Goal: Information Seeking & Learning: Learn about a topic

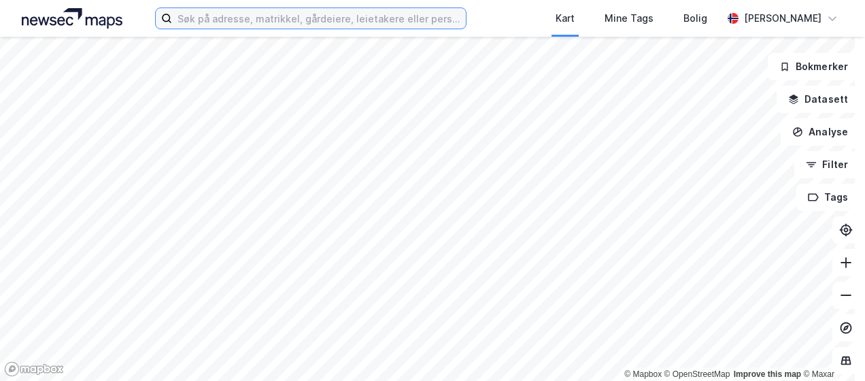
click at [233, 25] on input at bounding box center [318, 18] width 293 height 20
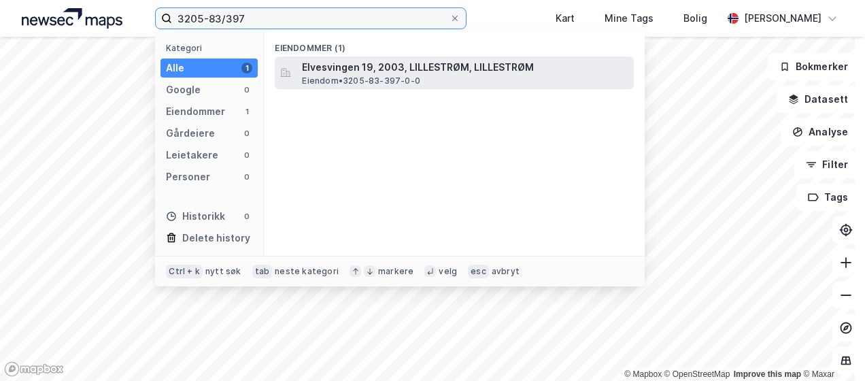
type input "3205-83/397"
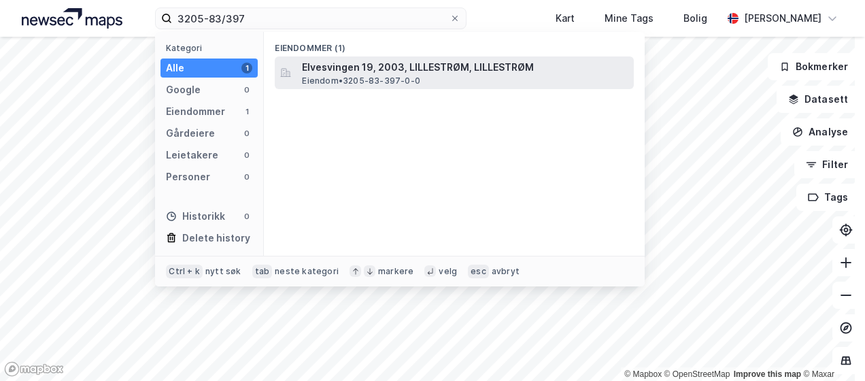
click at [364, 68] on span "Elvesvingen 19, 2003, LILLESTRØM, LILLESTRØM" at bounding box center [465, 67] width 326 height 16
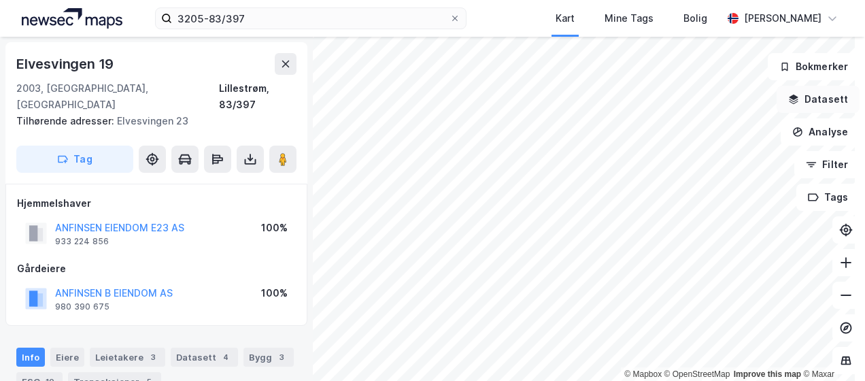
click at [790, 101] on icon "button" at bounding box center [793, 99] width 11 height 11
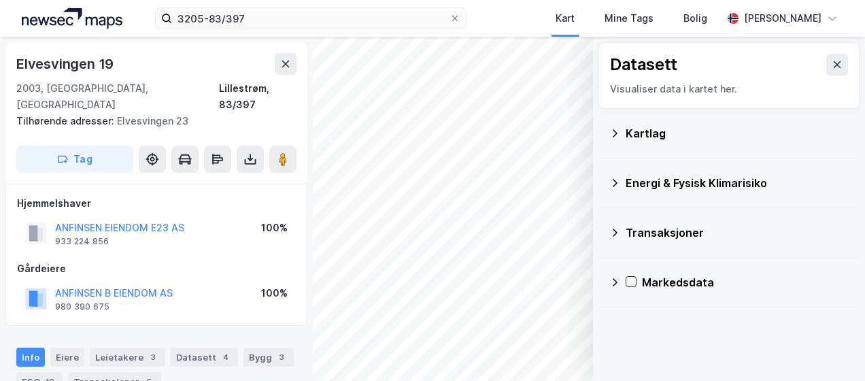
click at [609, 135] on icon at bounding box center [614, 133] width 11 height 11
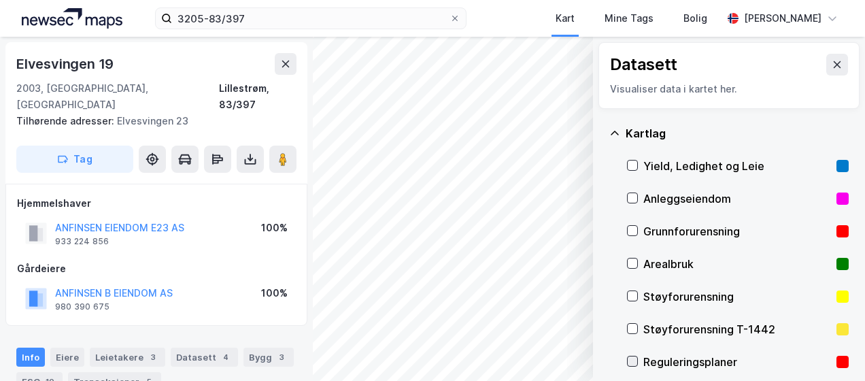
click at [628, 363] on icon at bounding box center [633, 361] width 10 height 10
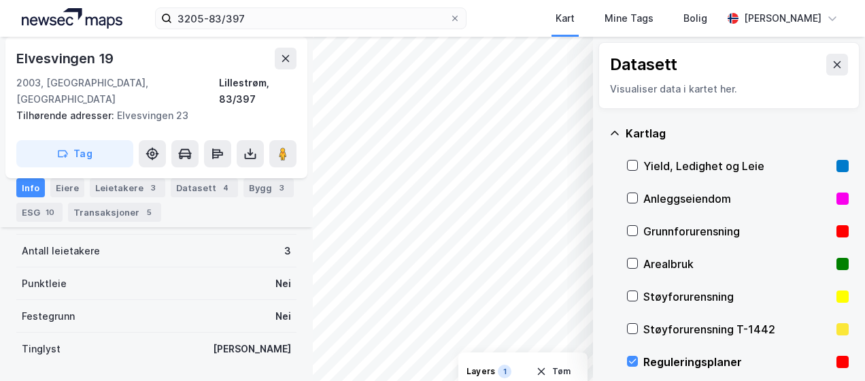
scroll to position [391, 0]
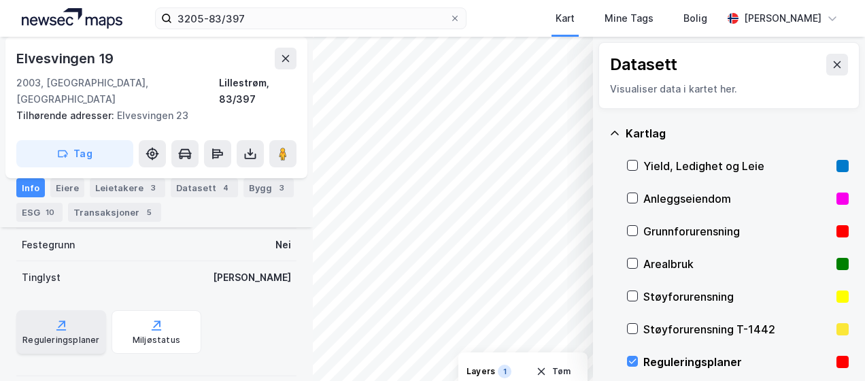
click at [38, 314] on div "Reguleringsplaner" at bounding box center [61, 332] width 90 height 44
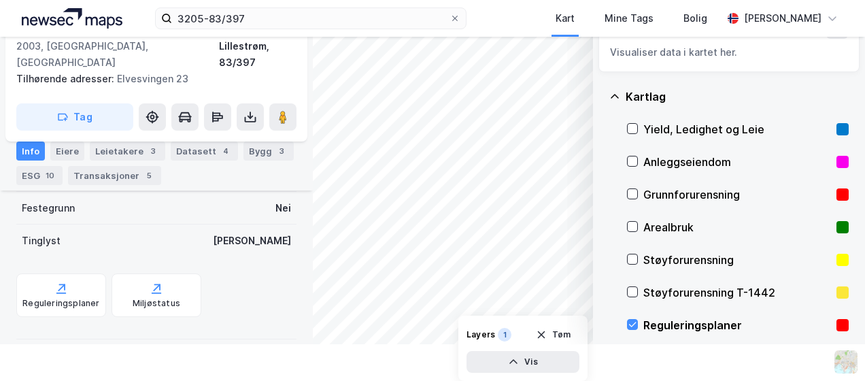
scroll to position [68, 0]
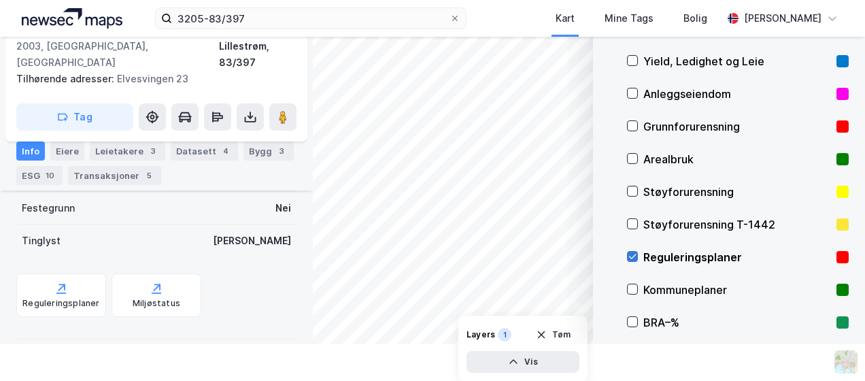
click at [628, 257] on icon at bounding box center [633, 257] width 10 height 10
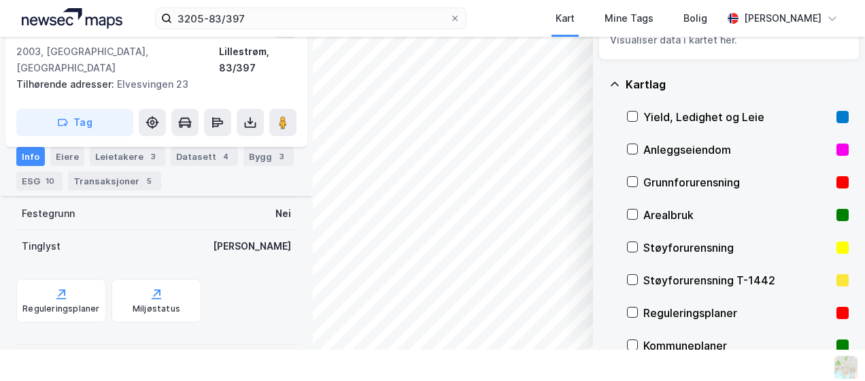
scroll to position [0, 0]
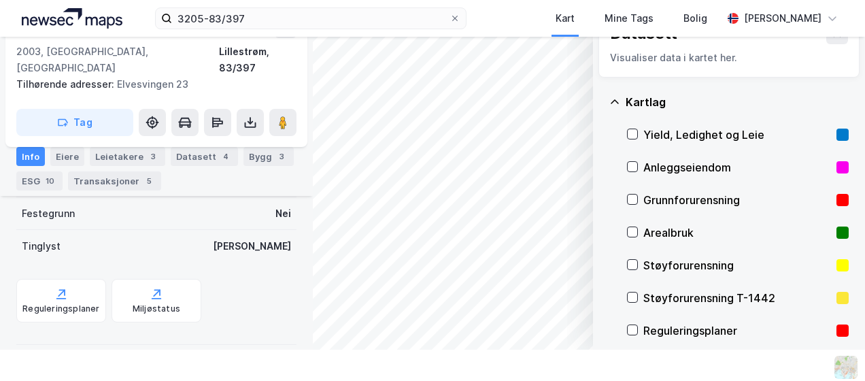
click at [609, 98] on icon at bounding box center [614, 102] width 11 height 11
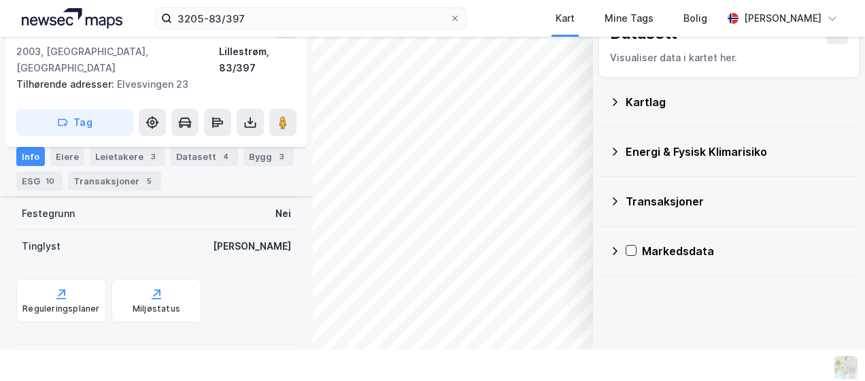
click at [609, 155] on icon at bounding box center [614, 151] width 11 height 11
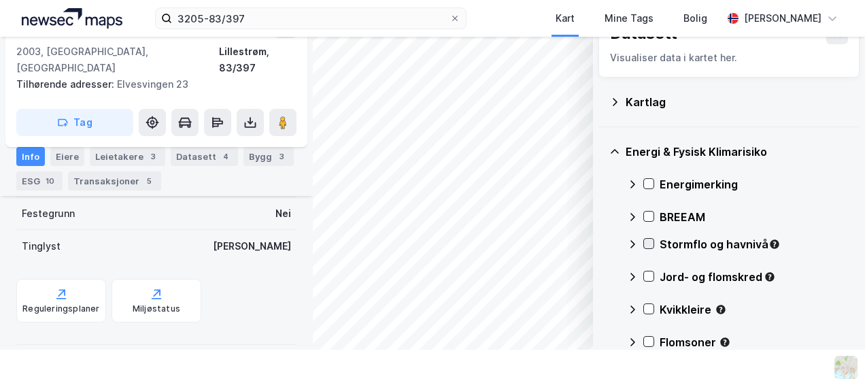
click at [644, 245] on icon at bounding box center [649, 244] width 10 height 10
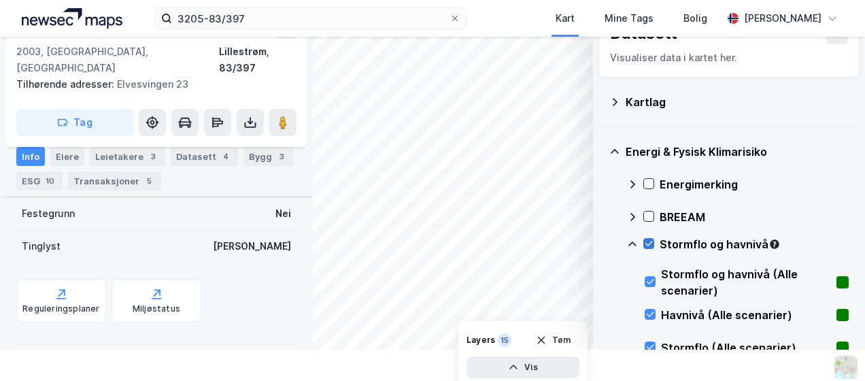
click at [644, 242] on icon at bounding box center [649, 244] width 10 height 10
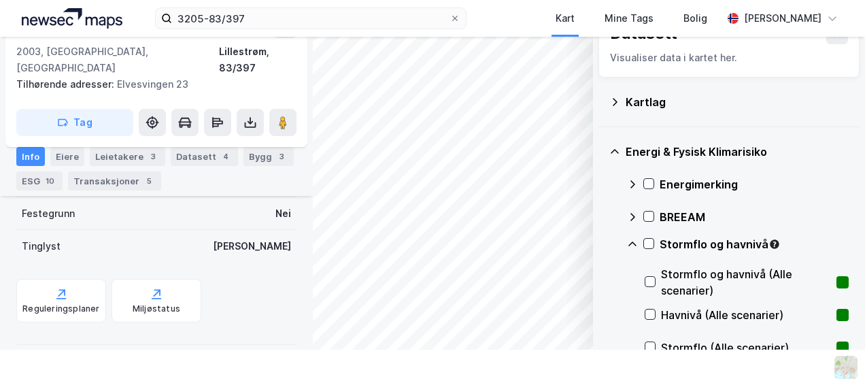
click at [627, 244] on icon at bounding box center [632, 244] width 11 height 11
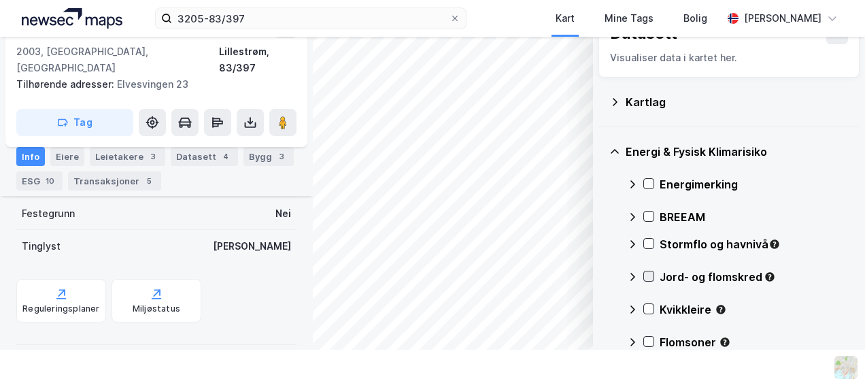
click at [644, 273] on icon at bounding box center [649, 276] width 10 height 10
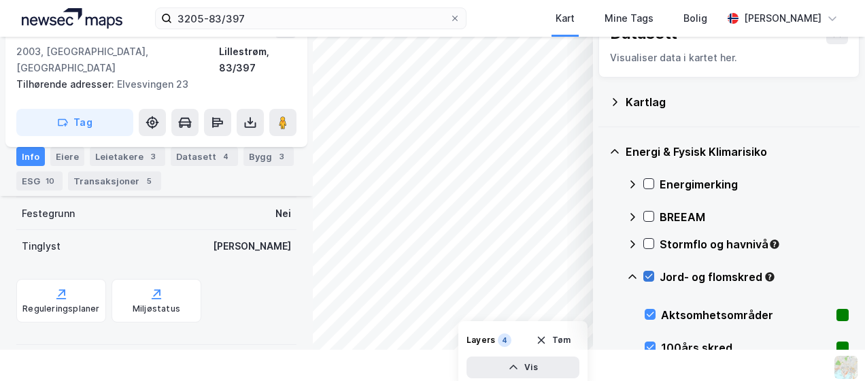
click at [644, 276] on icon at bounding box center [649, 276] width 10 height 10
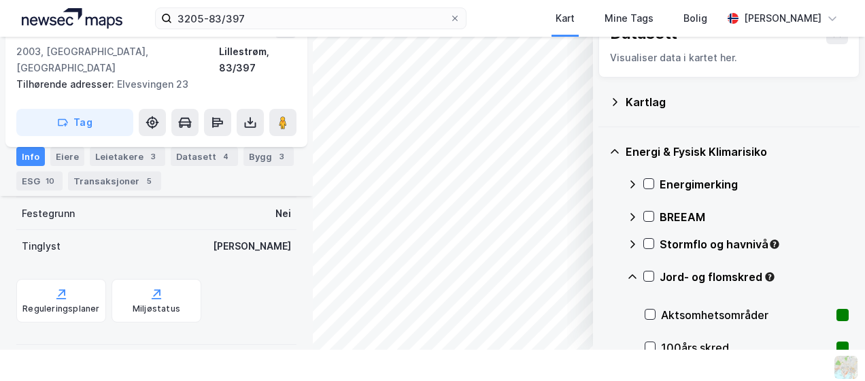
click at [627, 273] on icon at bounding box center [632, 276] width 11 height 11
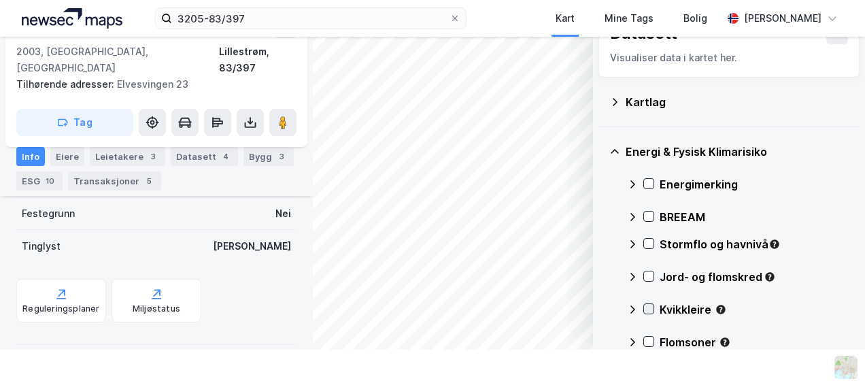
click at [645, 309] on icon at bounding box center [648, 309] width 7 height 5
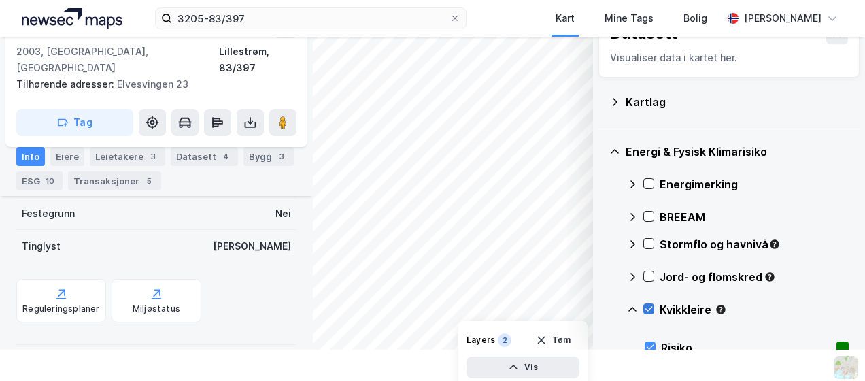
click at [644, 307] on icon at bounding box center [649, 309] width 10 height 10
click at [628, 309] on icon at bounding box center [632, 309] width 8 height 5
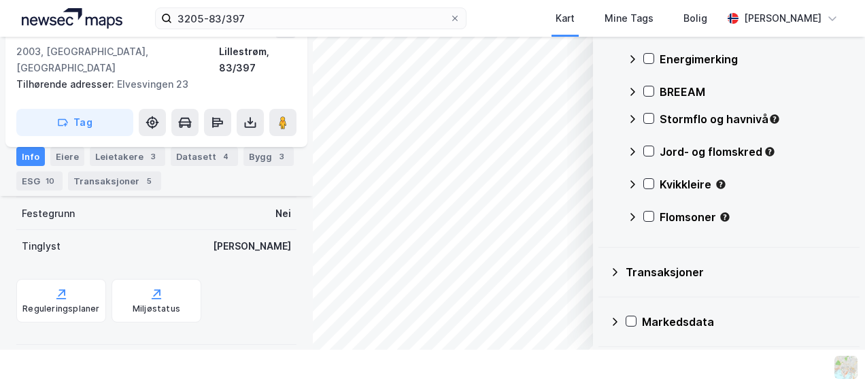
scroll to position [127, 0]
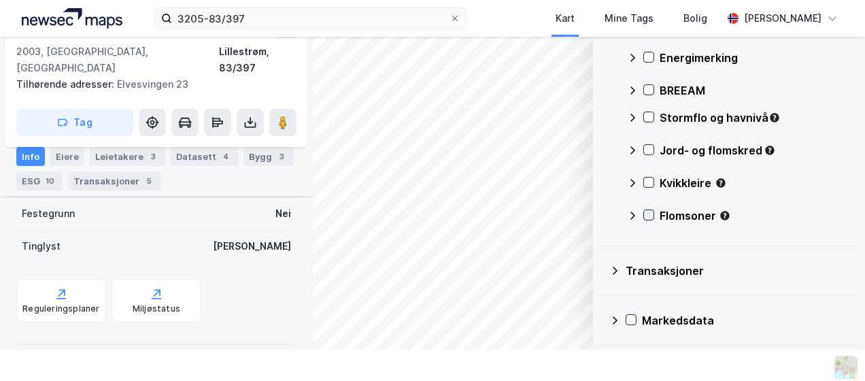
click at [644, 218] on icon at bounding box center [649, 215] width 10 height 10
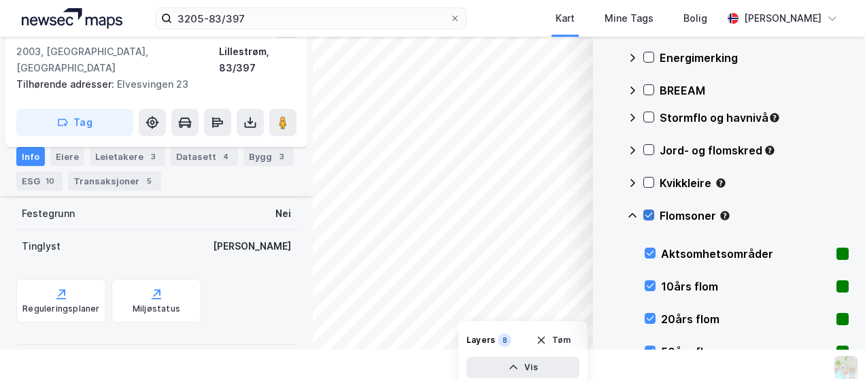
click at [644, 218] on icon at bounding box center [649, 215] width 10 height 10
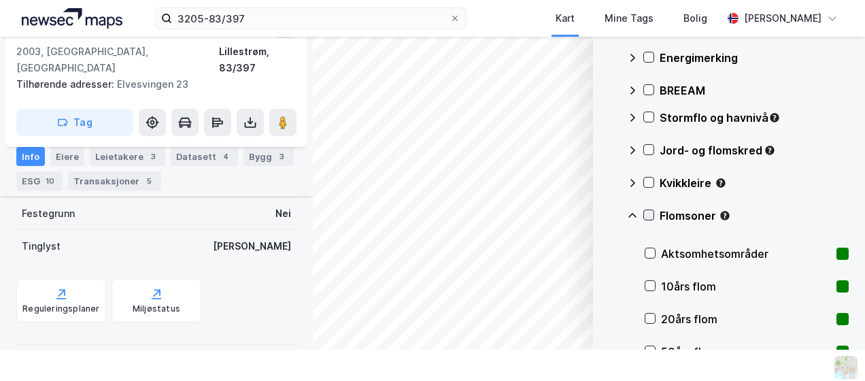
click at [645, 214] on icon at bounding box center [648, 215] width 7 height 5
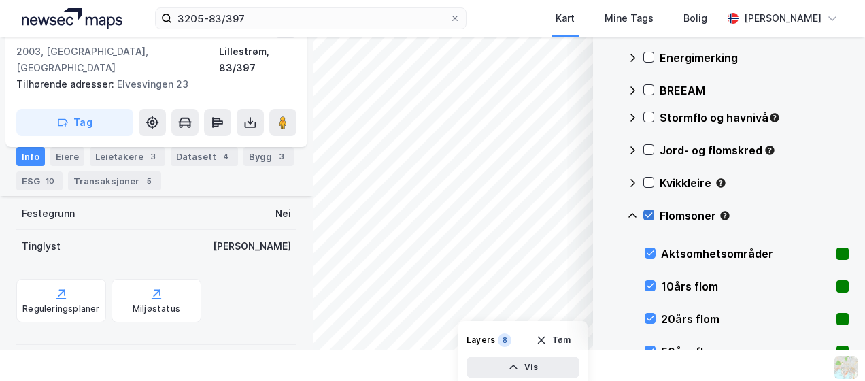
click at [644, 212] on icon at bounding box center [649, 215] width 10 height 10
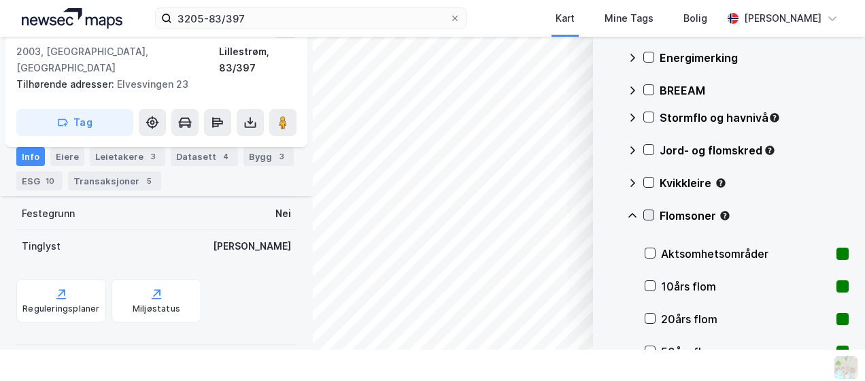
click at [644, 212] on icon at bounding box center [649, 215] width 10 height 10
